Goal: Transaction & Acquisition: Book appointment/travel/reservation

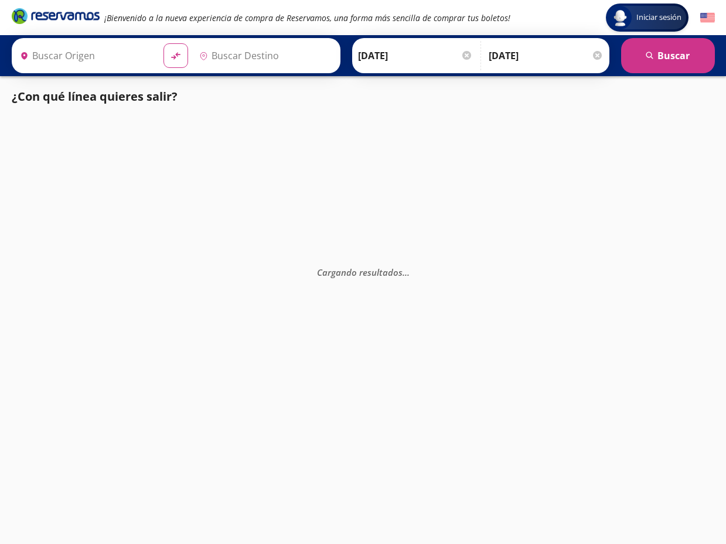
type input "[GEOGRAPHIC_DATA], [GEOGRAPHIC_DATA]"
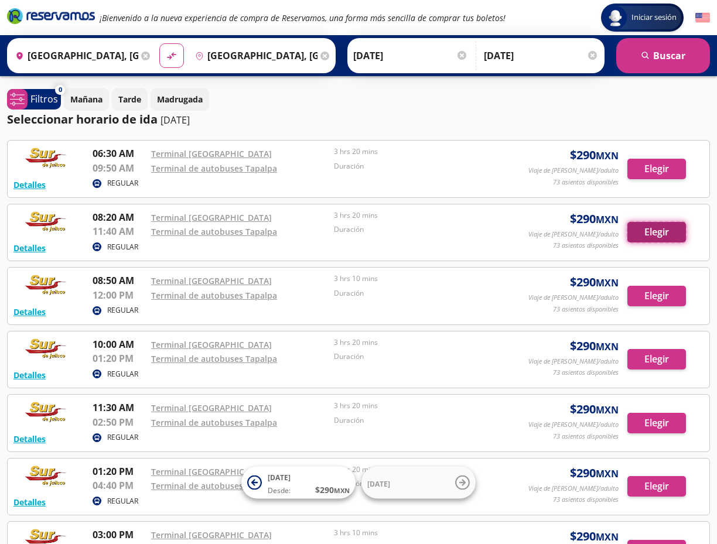
click at [646, 231] on button "Elegir" at bounding box center [656, 232] width 59 height 21
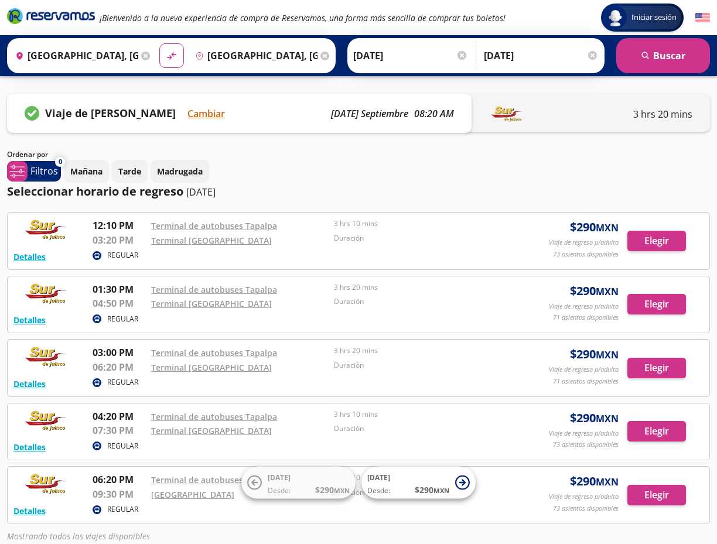
scroll to position [1, 0]
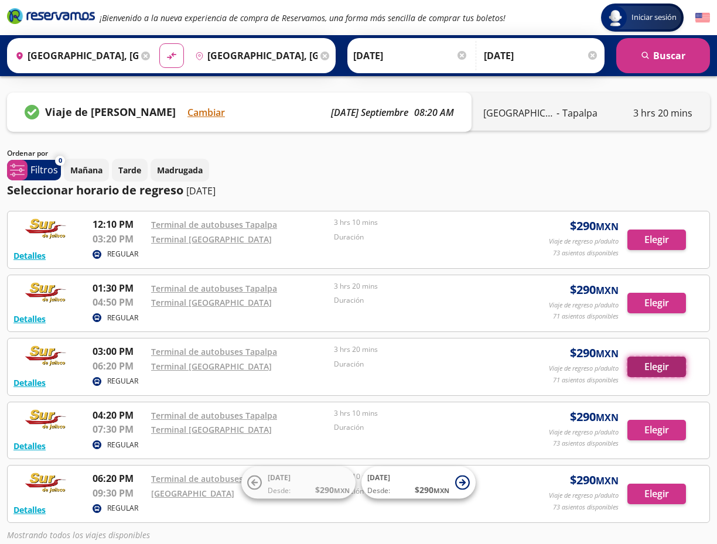
click at [668, 364] on button "Elegir" at bounding box center [656, 367] width 59 height 21
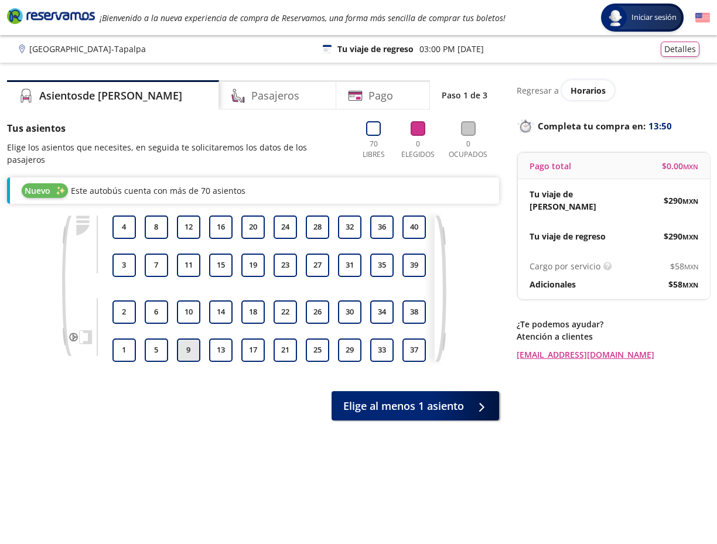
click at [179, 339] on button "9" at bounding box center [188, 350] width 23 height 23
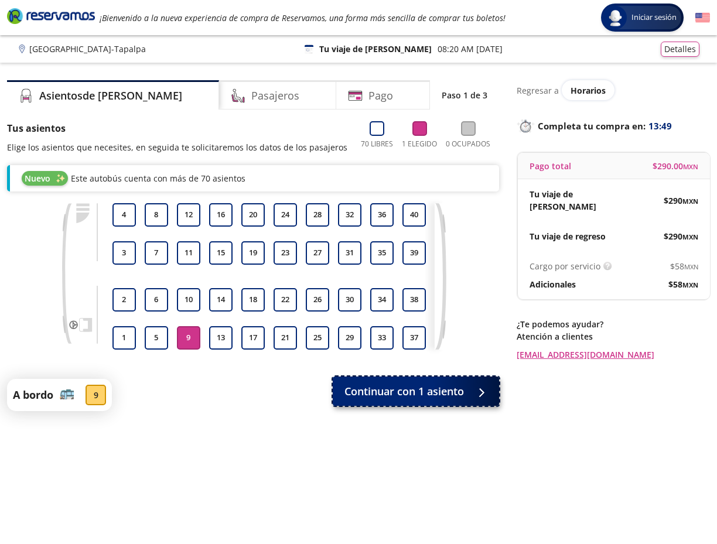
click at [369, 400] on span "Continuar con 1 asiento" at bounding box center [404, 392] width 120 height 16
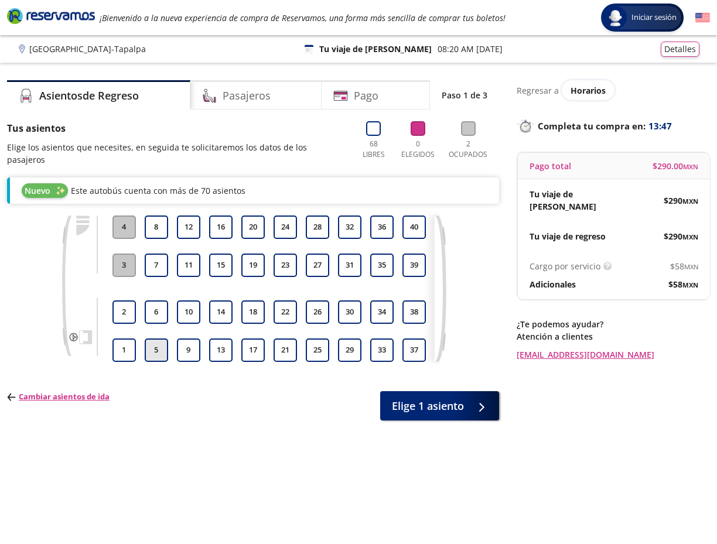
click at [147, 339] on button "5" at bounding box center [156, 350] width 23 height 23
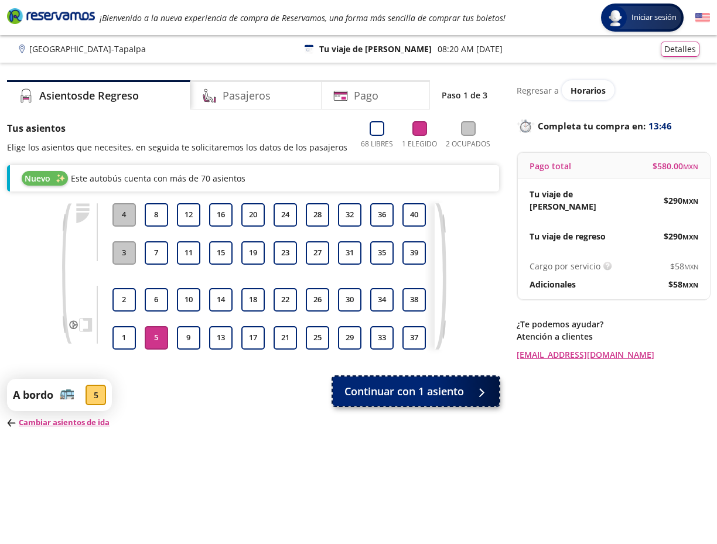
click at [417, 395] on span "Continuar con 1 asiento" at bounding box center [404, 392] width 120 height 16
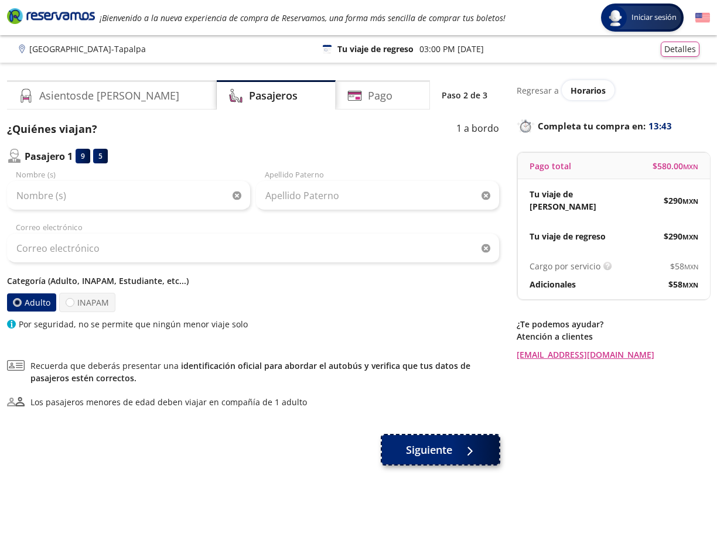
click at [456, 453] on button "Siguiente" at bounding box center [440, 449] width 117 height 29
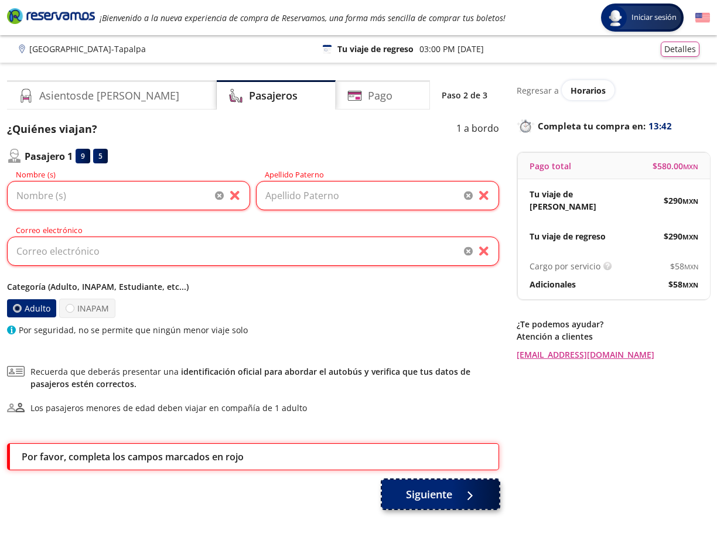
scroll to position [74, 0]
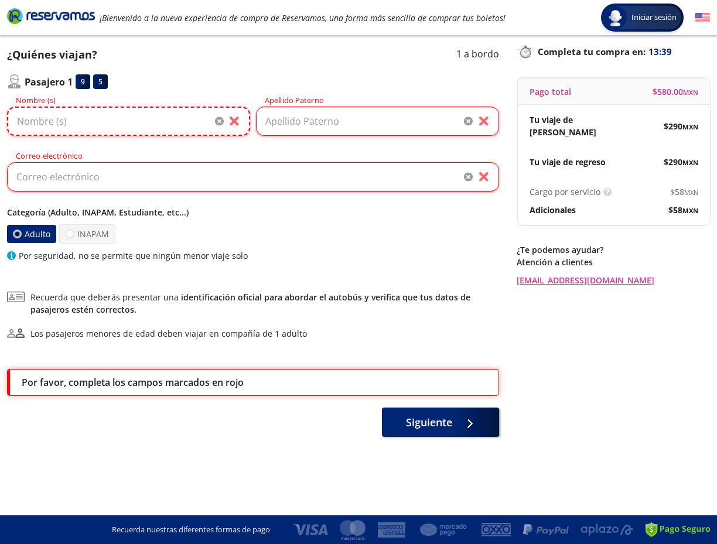
click at [137, 120] on input "Nombre (s)" at bounding box center [128, 121] width 243 height 29
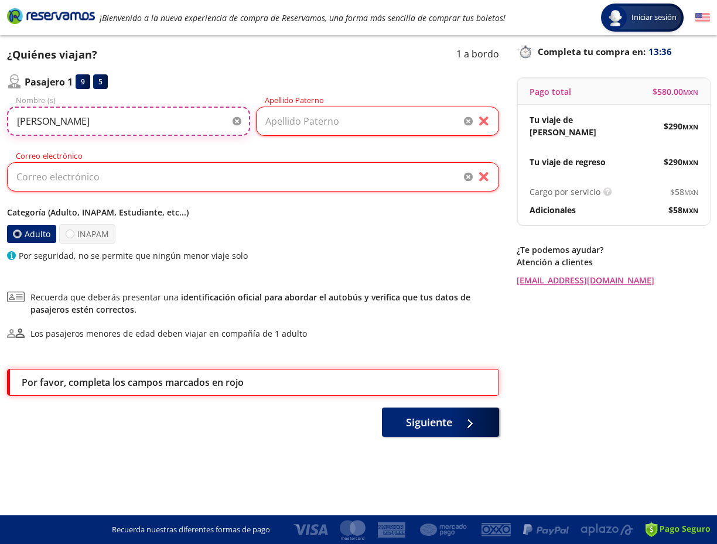
type input "[PERSON_NAME]"
click at [329, 116] on input "Apellido Paterno" at bounding box center [377, 121] width 243 height 29
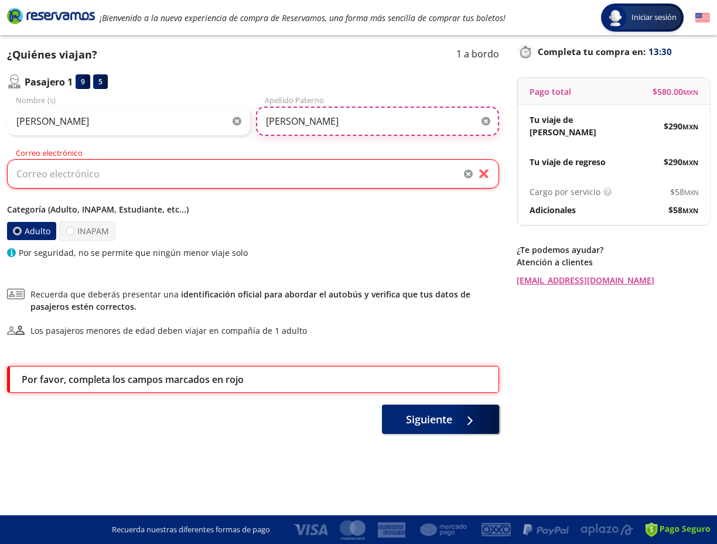
type input "[PERSON_NAME]"
click at [302, 167] on input "Correo electrónico" at bounding box center [253, 173] width 492 height 29
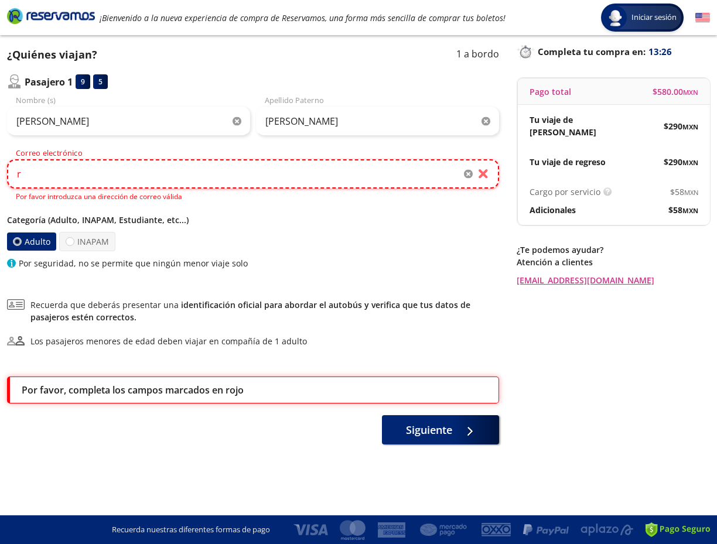
type input "[EMAIL_ADDRESS][DOMAIN_NAME]"
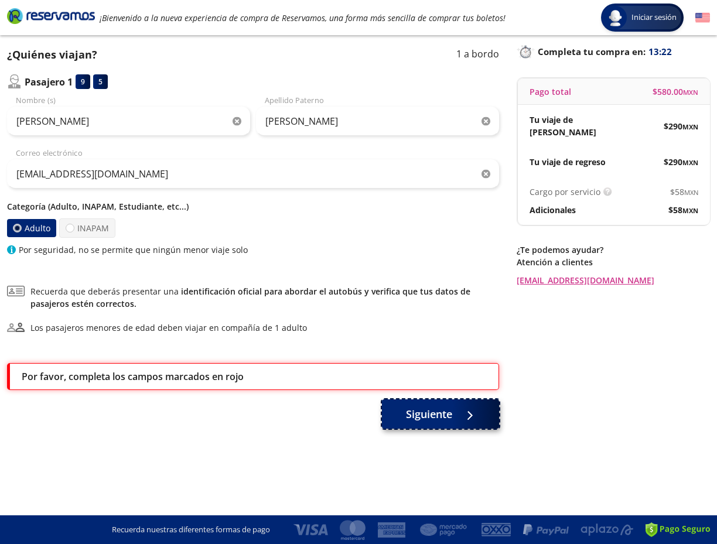
click at [411, 425] on button "Siguiente" at bounding box center [440, 414] width 117 height 29
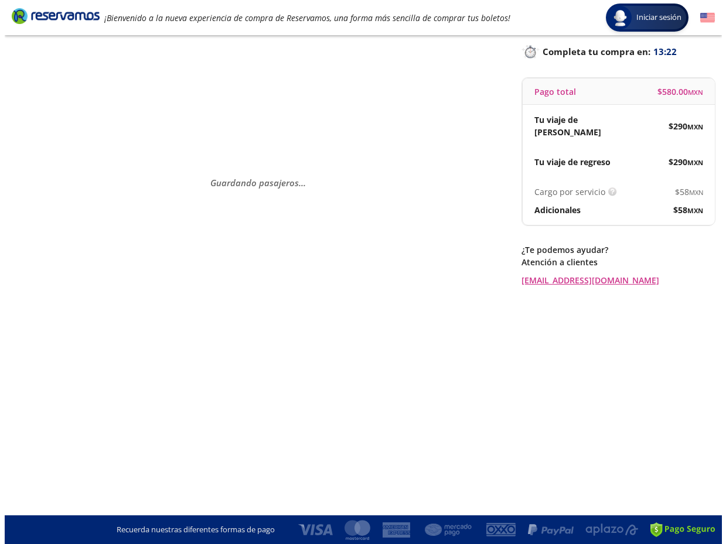
scroll to position [0, 0]
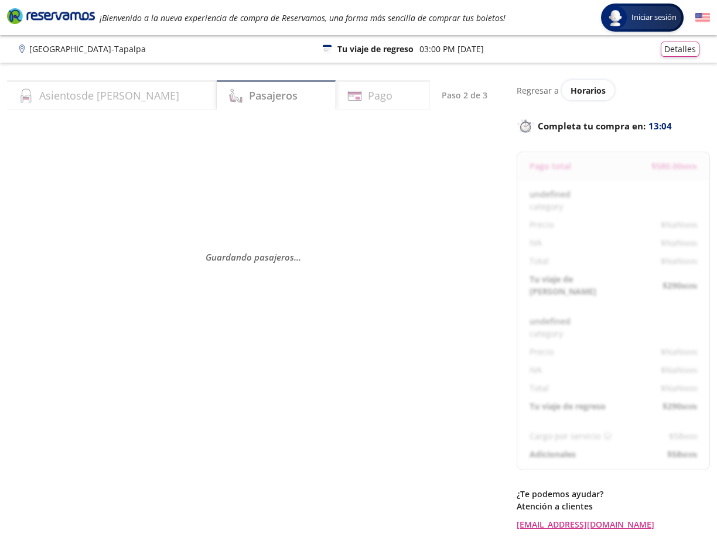
select select "MX"
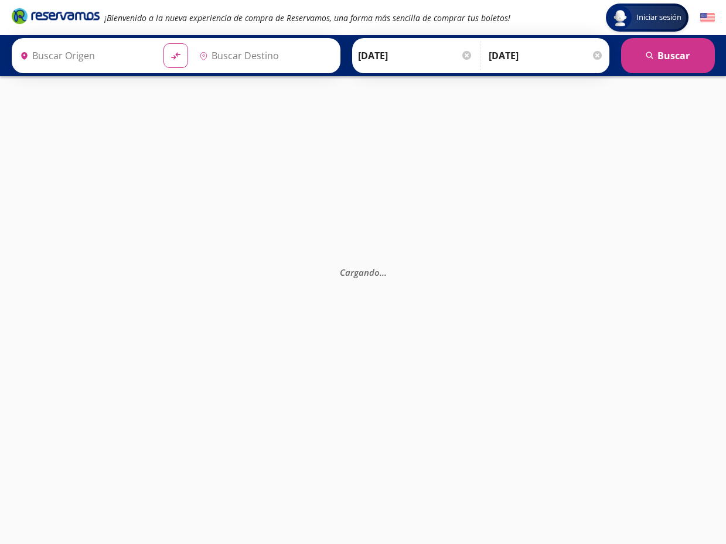
type input "Terminal de Autobuses [GEOGRAPHIC_DATA], [GEOGRAPHIC_DATA]"
